Goal: Task Accomplishment & Management: Manage account settings

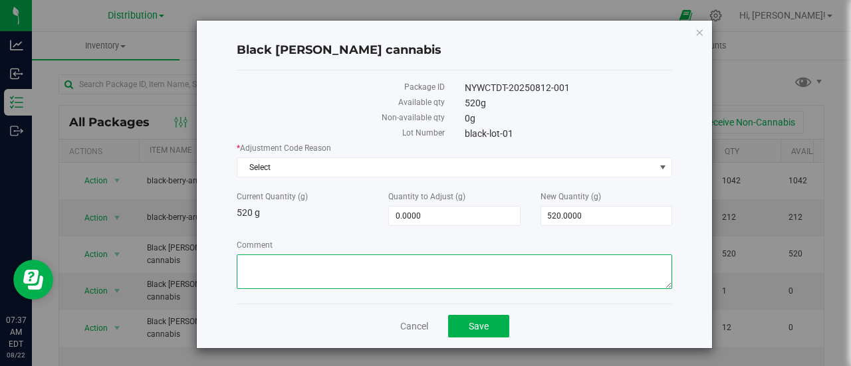
click at [279, 269] on textarea "Comment" at bounding box center [455, 272] width 436 height 35
type textarea "100"
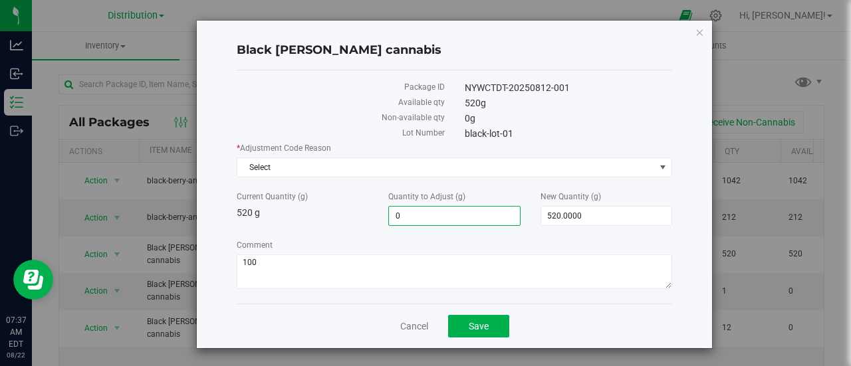
click at [428, 214] on span "0.0000 0" at bounding box center [454, 216] width 132 height 20
type input "100"
type input "100.0000"
type input "620.0000"
click at [397, 167] on span "Select" at bounding box center [446, 167] width 418 height 19
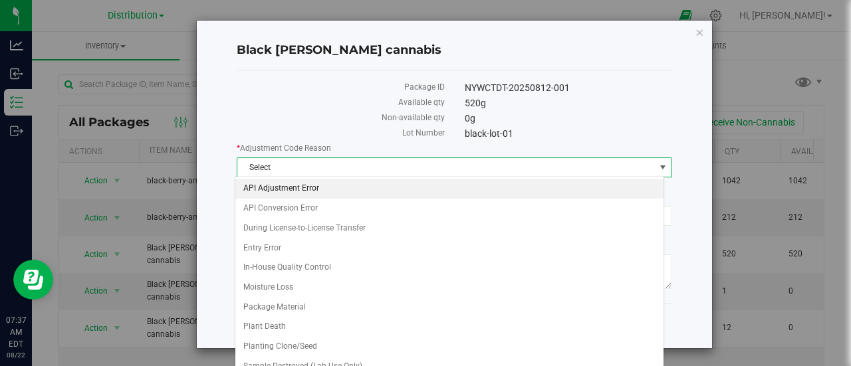
click at [308, 190] on li "API Adjustment Error" at bounding box center [449, 189] width 428 height 20
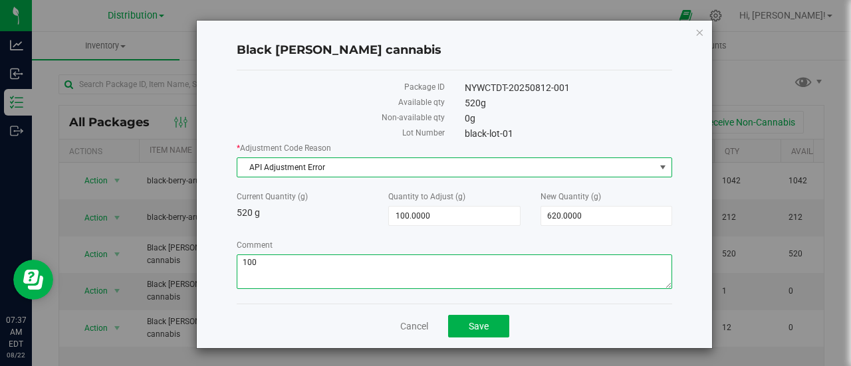
click at [273, 261] on textarea "Comment" at bounding box center [455, 272] width 436 height 35
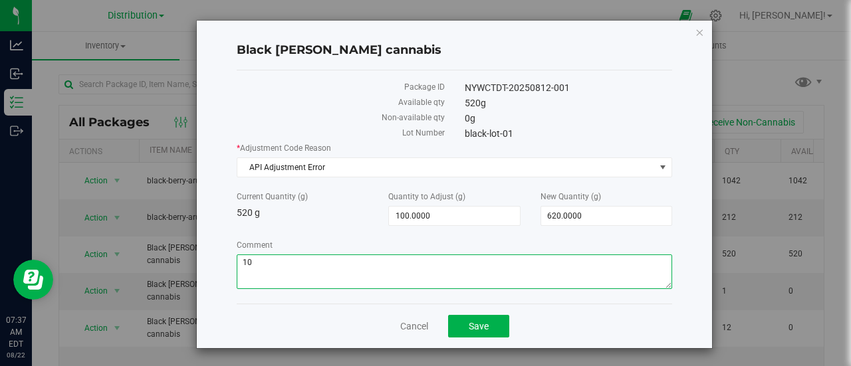
type textarea "1"
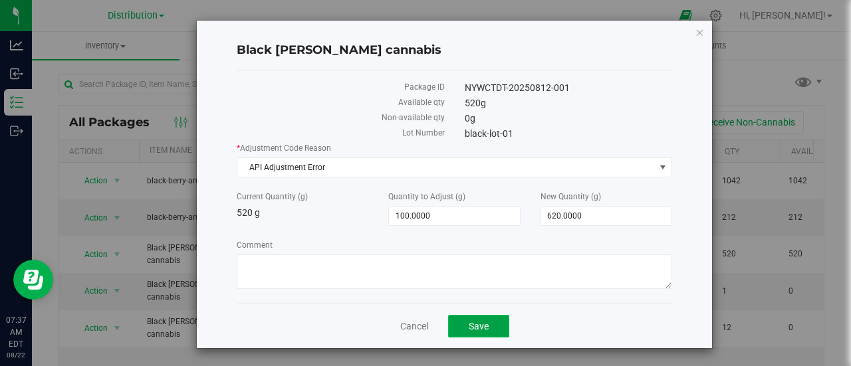
click at [469, 322] on span "Save" at bounding box center [479, 326] width 20 height 11
click at [403, 321] on link "Cancel" at bounding box center [414, 326] width 28 height 13
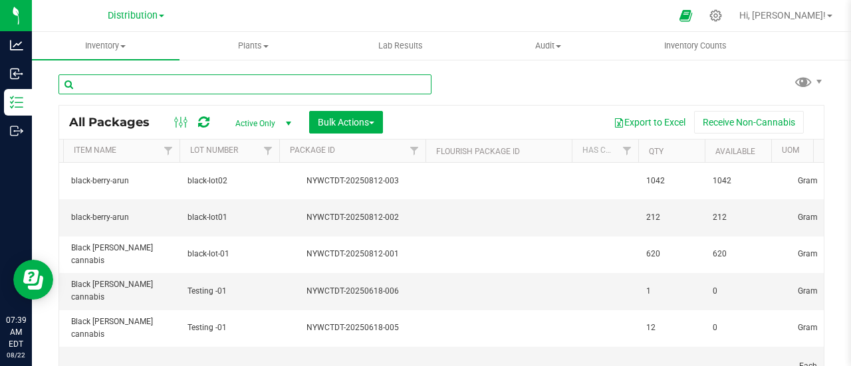
click at [207, 91] on input "text" at bounding box center [245, 84] width 373 height 20
paste input "2104647"
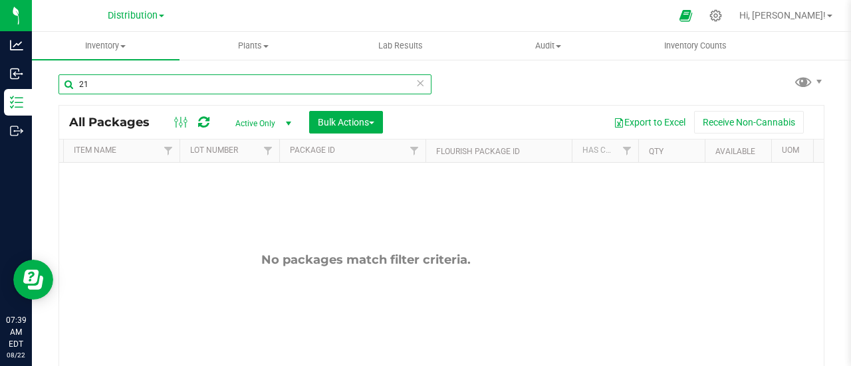
type input "2"
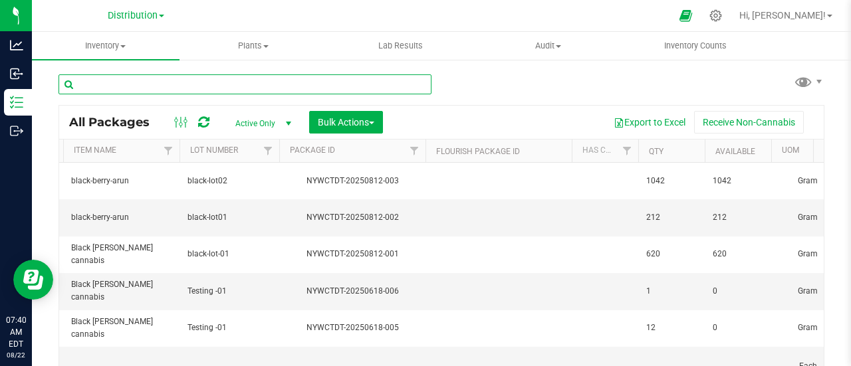
paste input "3974"
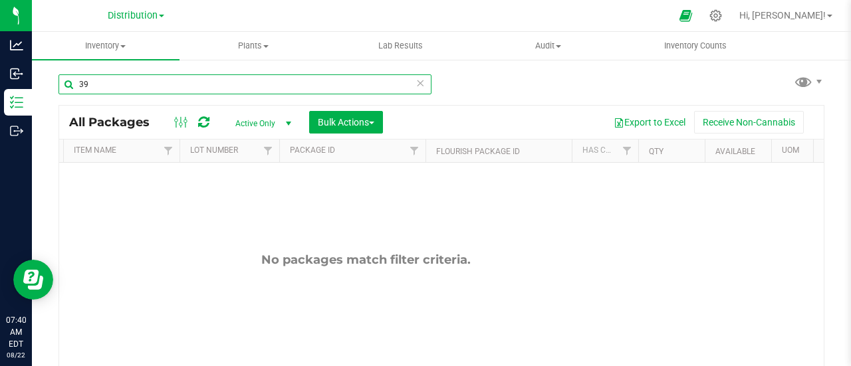
type input "3"
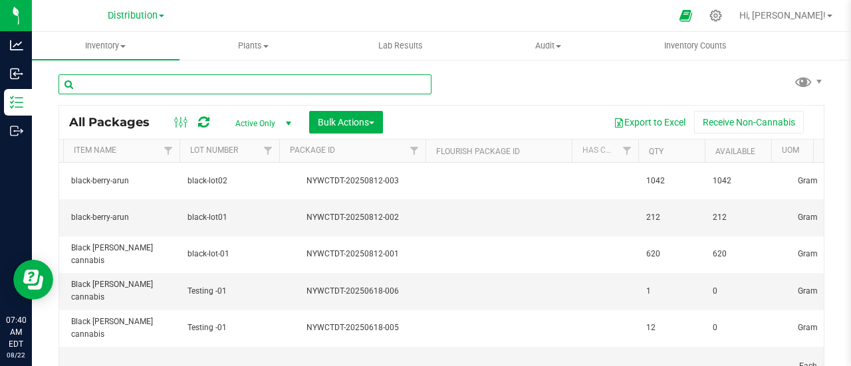
paste input "black-berry"
type input "black-berry"
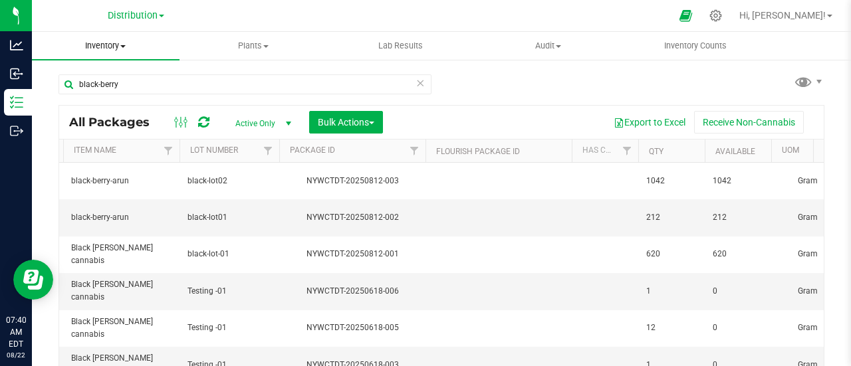
click at [122, 49] on span "Inventory" at bounding box center [106, 46] width 148 height 12
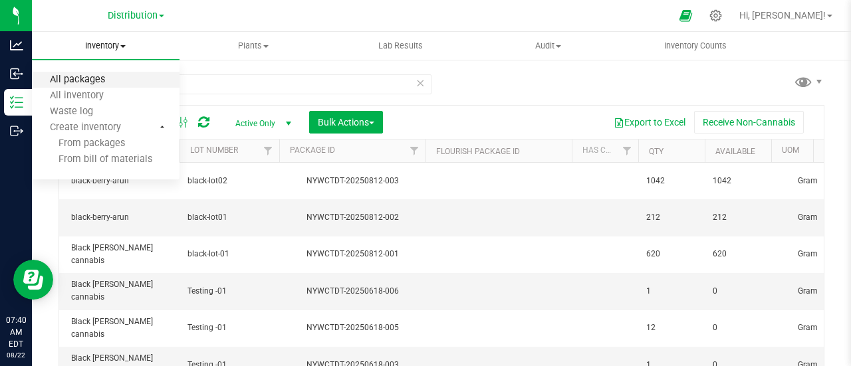
click at [94, 84] on span "All packages" at bounding box center [77, 79] width 91 height 11
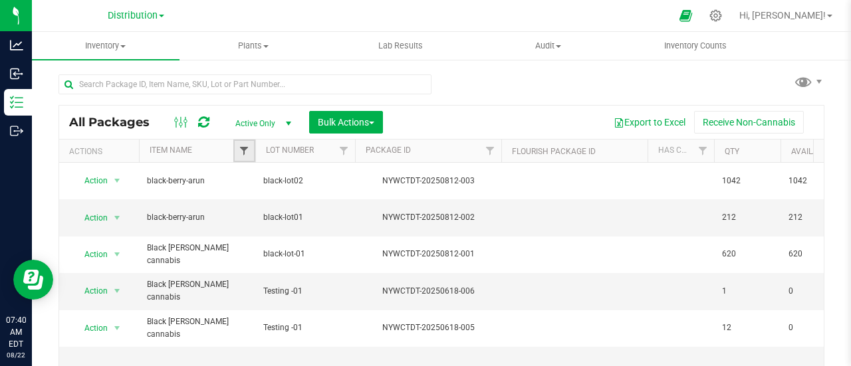
click at [247, 150] on span "Filter" at bounding box center [244, 151] width 11 height 11
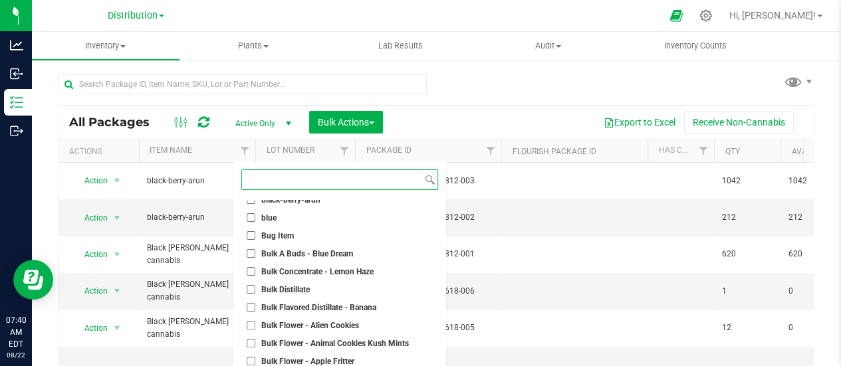
scroll to position [67, 0]
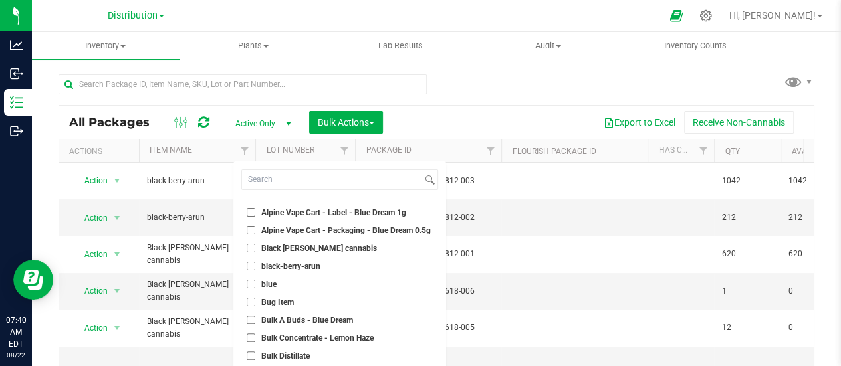
click at [250, 251] on input "Black [PERSON_NAME] cannabis" at bounding box center [251, 248] width 9 height 9
checkbox input "true"
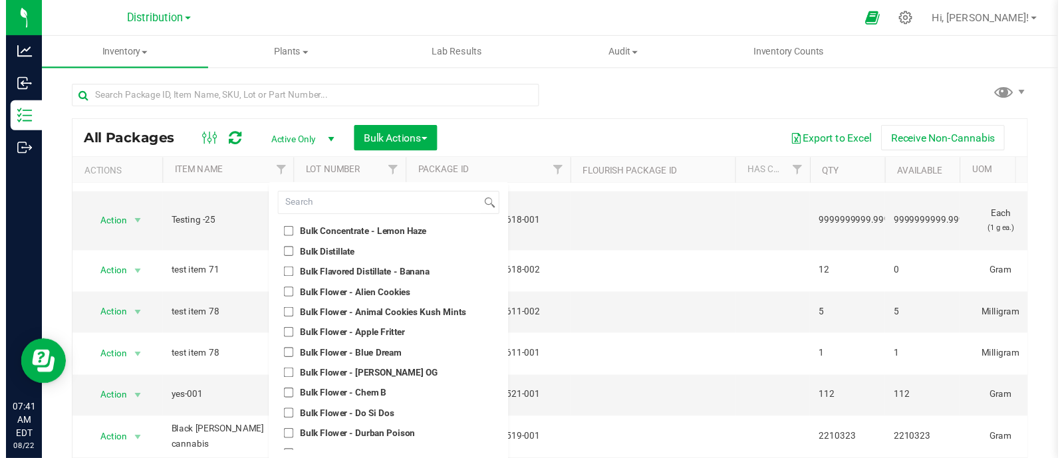
scroll to position [200, 0]
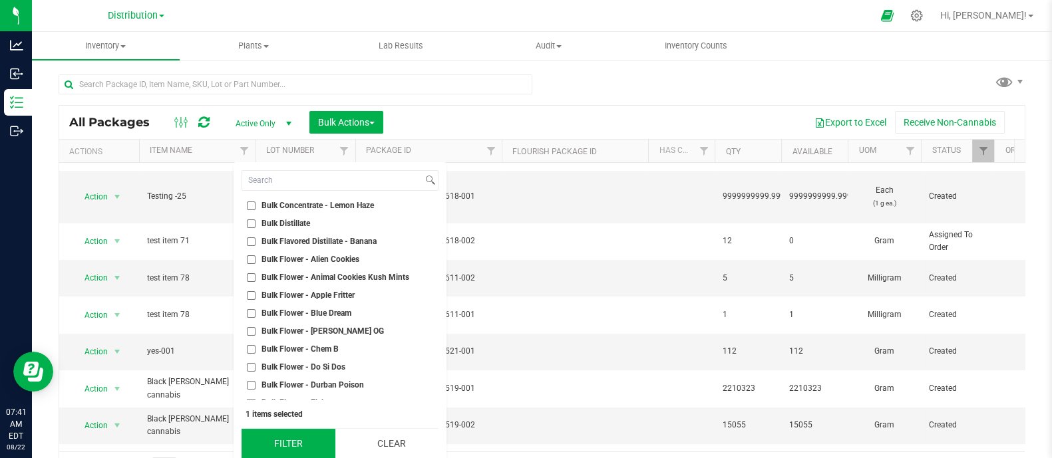
click at [303, 366] on button "Filter" at bounding box center [288, 443] width 94 height 29
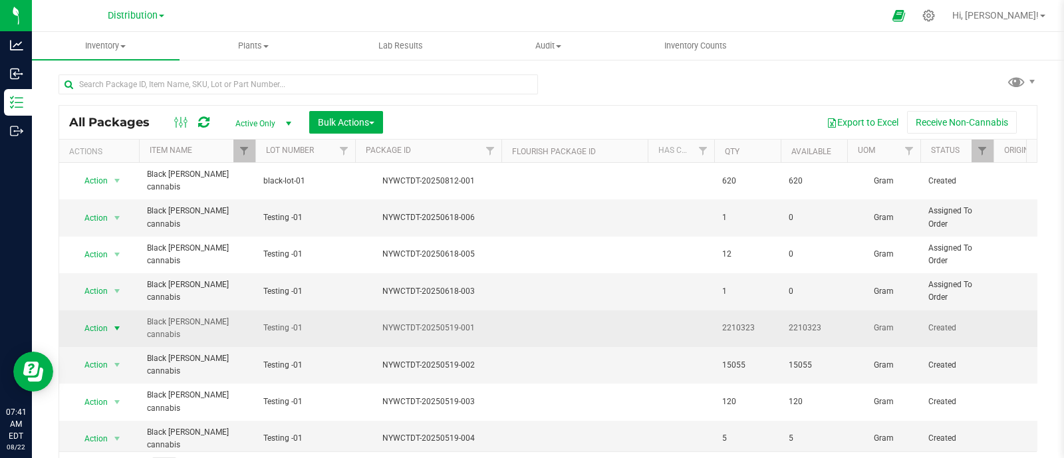
click at [108, 322] on span "Action" at bounding box center [90, 328] width 36 height 19
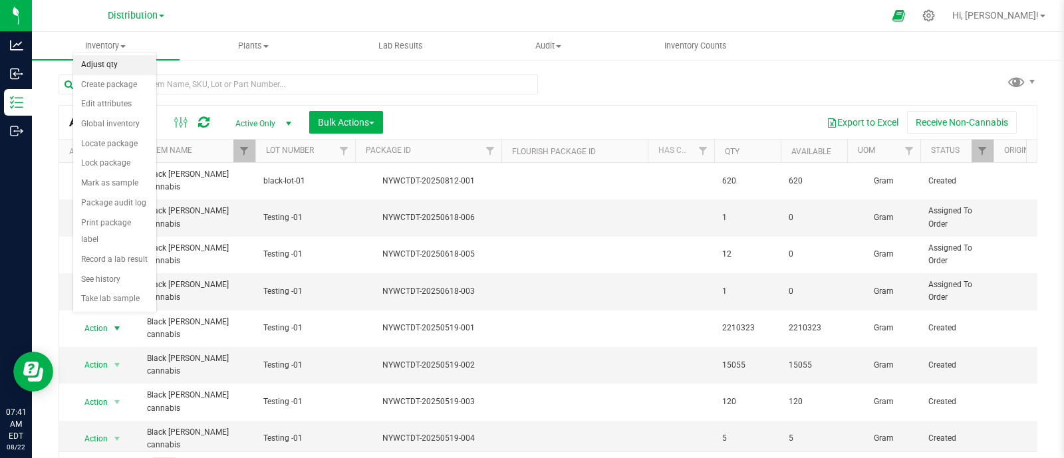
click at [118, 61] on li "Adjust qty" at bounding box center [114, 65] width 83 height 20
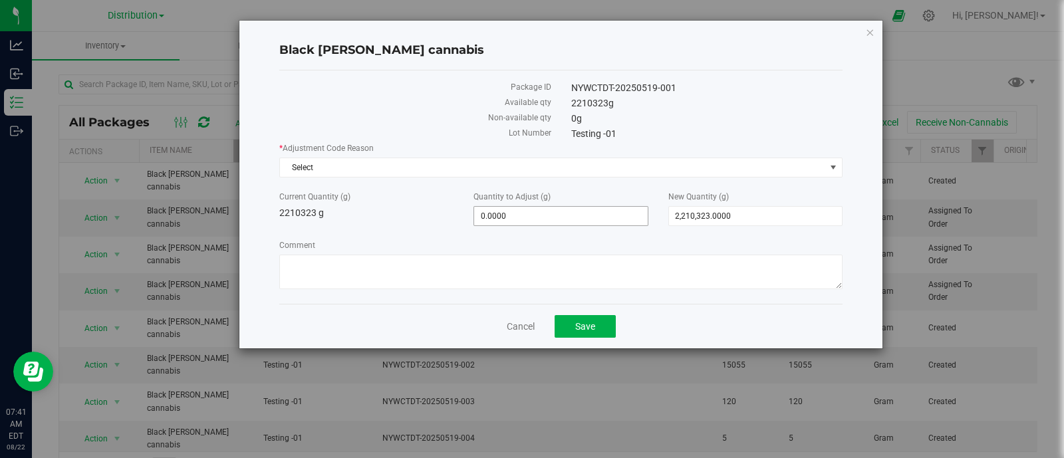
click at [508, 217] on span "0.0000 0" at bounding box center [561, 216] width 174 height 20
type input "1000"
type input "1,000.0000"
type input "2,211,323.0000"
click at [382, 163] on span "Select" at bounding box center [552, 167] width 545 height 19
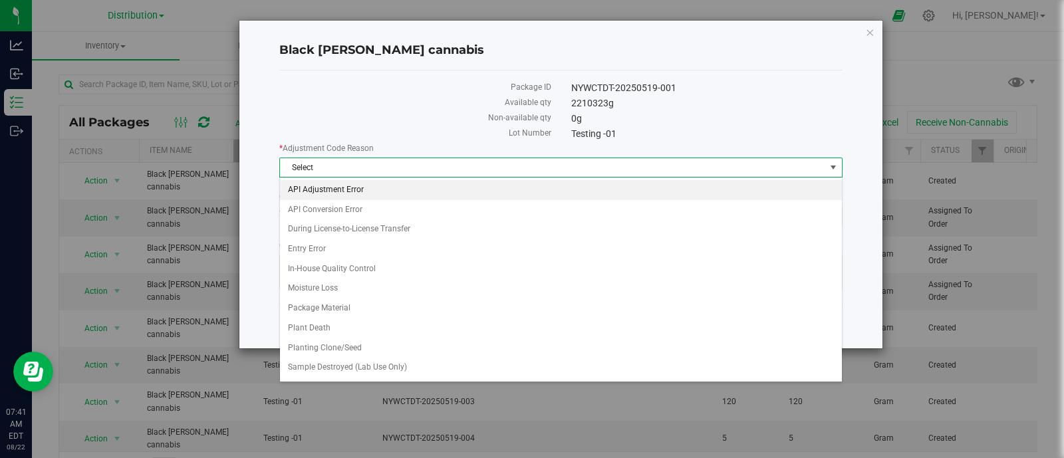
click at [368, 198] on li "API Adjustment Error" at bounding box center [561, 190] width 562 height 20
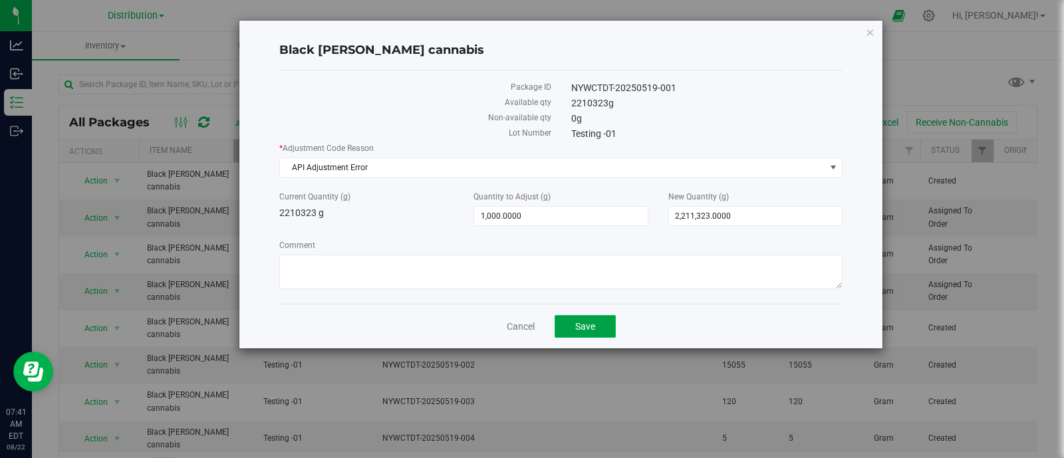
click at [587, 321] on span "Save" at bounding box center [585, 326] width 20 height 11
